Goal: Check status: Check status

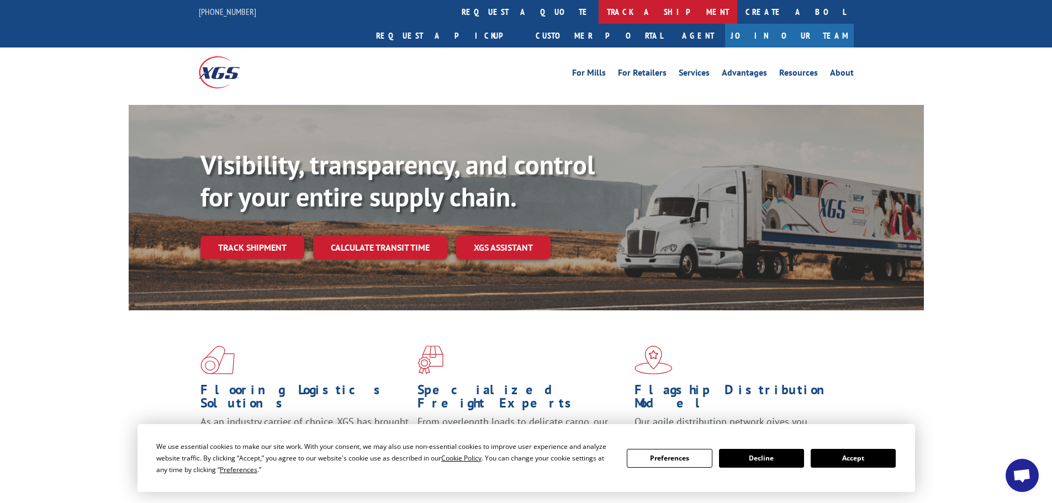
click at [598, 9] on link "track a shipment" at bounding box center [667, 12] width 139 height 24
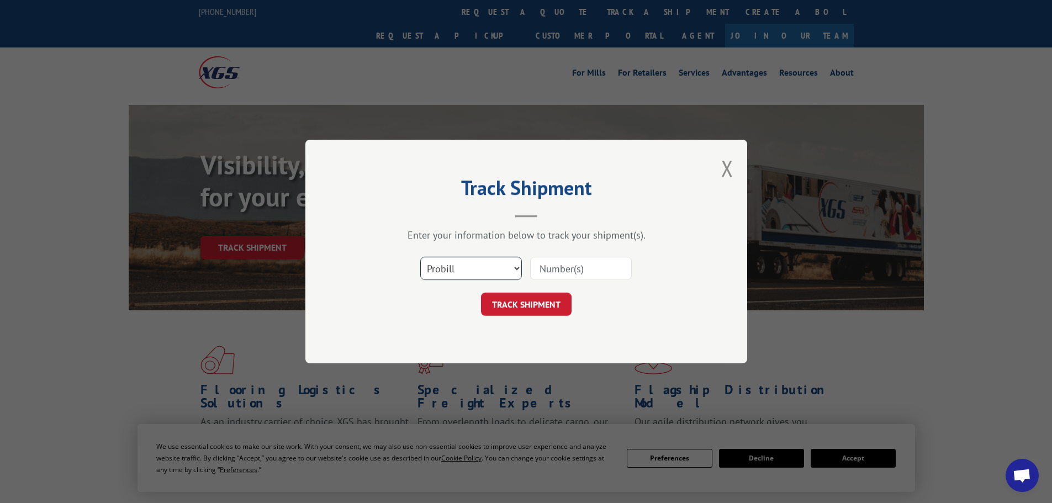
click at [462, 264] on select "Select category... Probill BOL PO" at bounding box center [471, 268] width 102 height 23
select select "bol"
click at [420, 257] on select "Select category... Probill BOL PO" at bounding box center [471, 268] width 102 height 23
click at [559, 261] on input at bounding box center [581, 268] width 102 height 23
paste input "5530157"
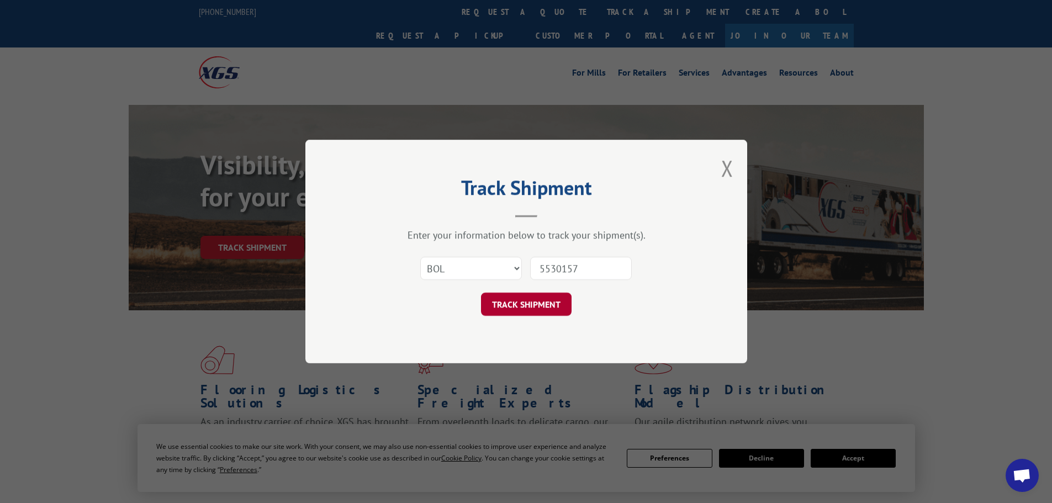
type input "5530157"
click at [505, 301] on button "TRACK SHIPMENT" at bounding box center [526, 304] width 91 height 23
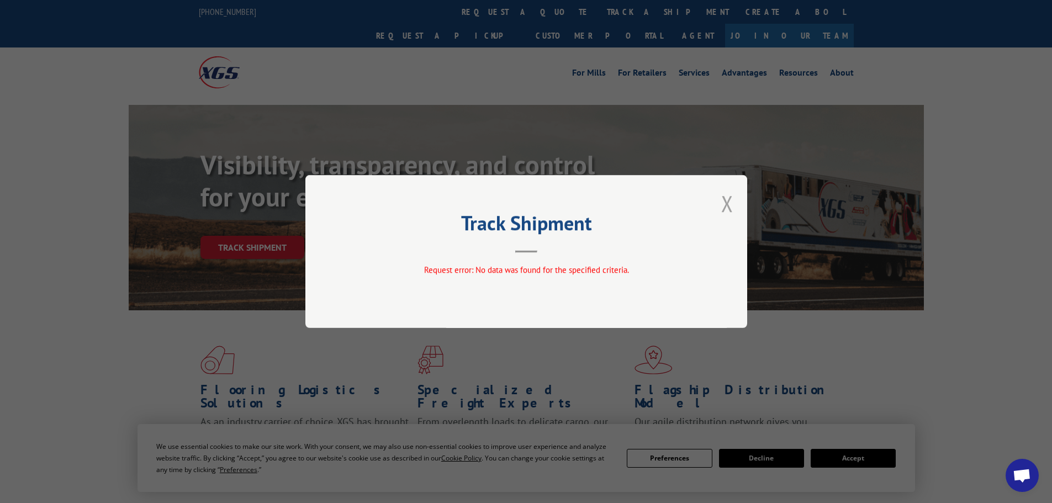
click at [725, 204] on button "Close modal" at bounding box center [727, 203] width 12 height 29
